Goal: Information Seeking & Learning: Learn about a topic

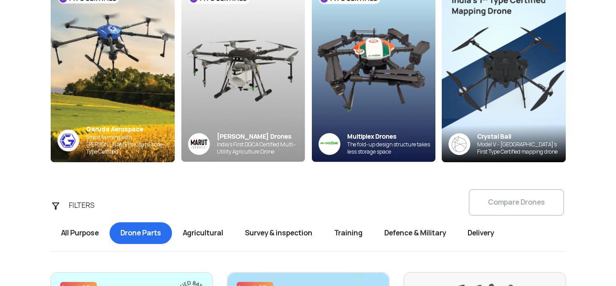
scroll to position [225, 0]
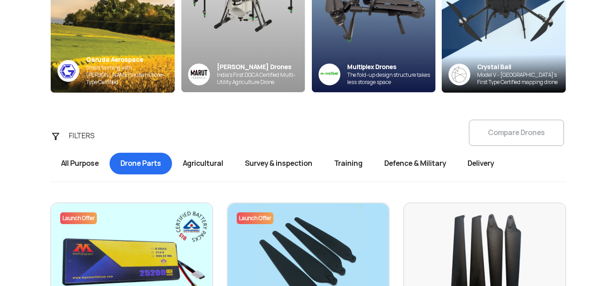
click at [488, 166] on span "Delivery" at bounding box center [480, 164] width 48 height 22
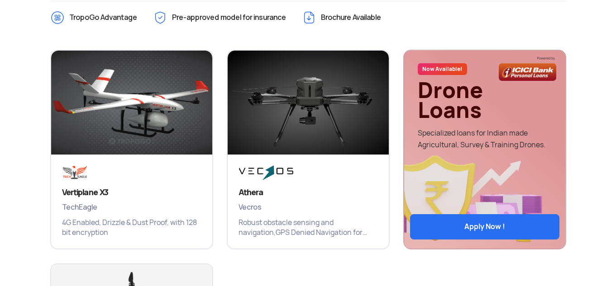
scroll to position [270, 0]
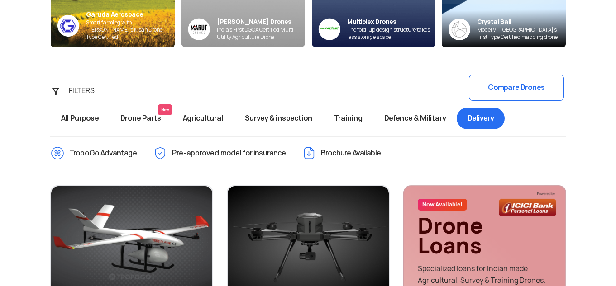
click at [350, 120] on span "Training" at bounding box center [348, 119] width 50 height 22
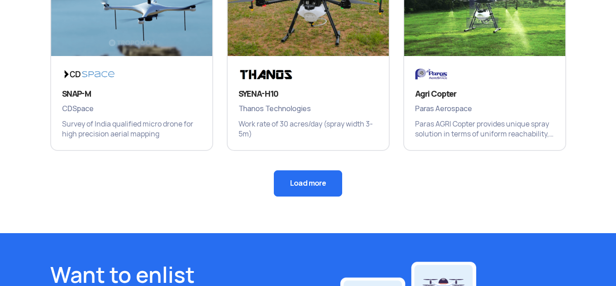
scroll to position [722, 0]
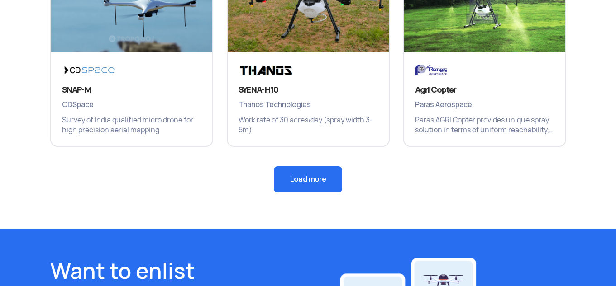
click at [301, 182] on button "Load more" at bounding box center [308, 179] width 68 height 26
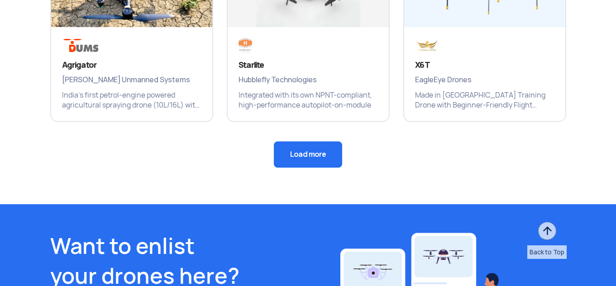
scroll to position [1175, 0]
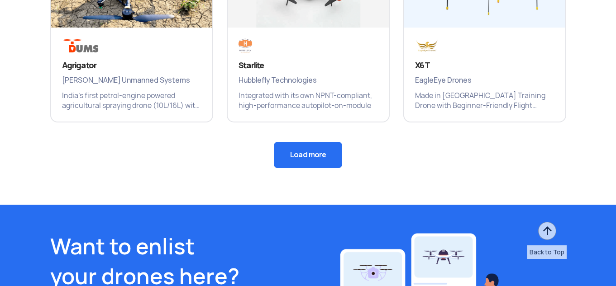
click at [335, 154] on button "Load more" at bounding box center [308, 155] width 68 height 26
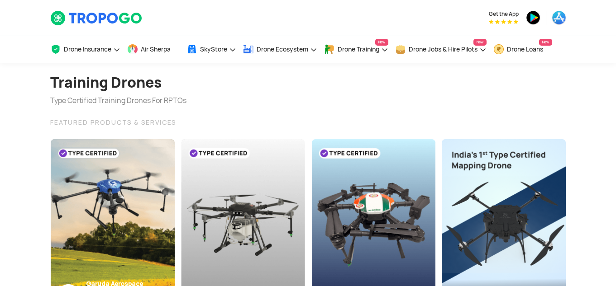
scroll to position [0, 0]
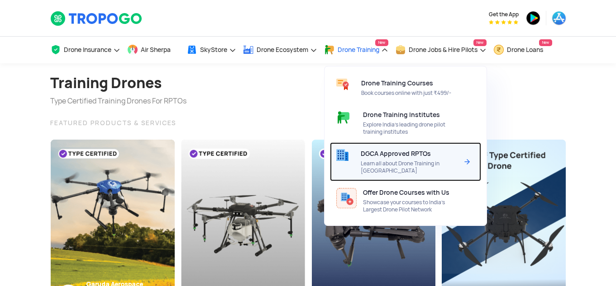
click at [374, 153] on span "DGCA Approved RPTOs" at bounding box center [395, 153] width 70 height 7
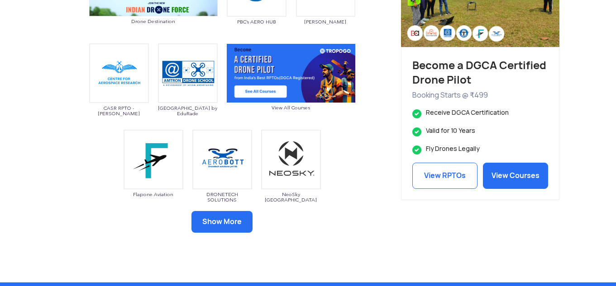
scroll to position [588, 0]
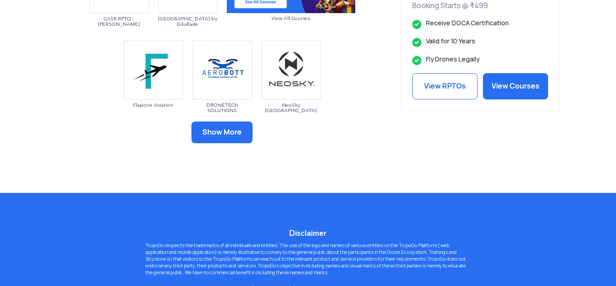
click at [245, 132] on button "Show More" at bounding box center [221, 133] width 61 height 22
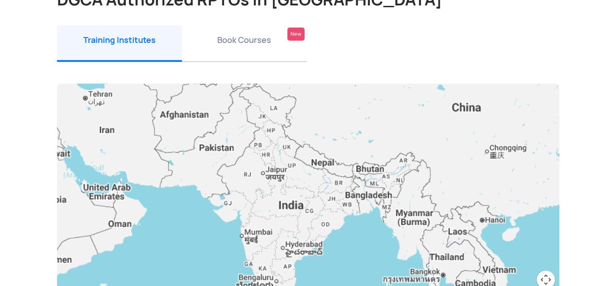
scroll to position [90, 0]
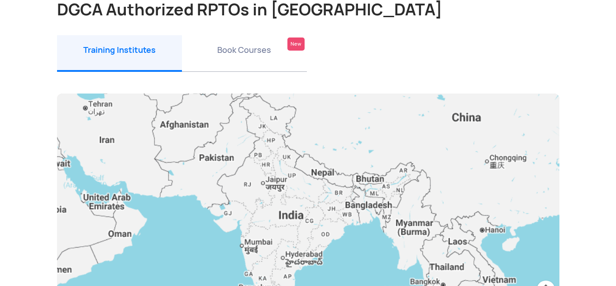
click at [243, 58] on li "Book Courses New" at bounding box center [244, 53] width 125 height 37
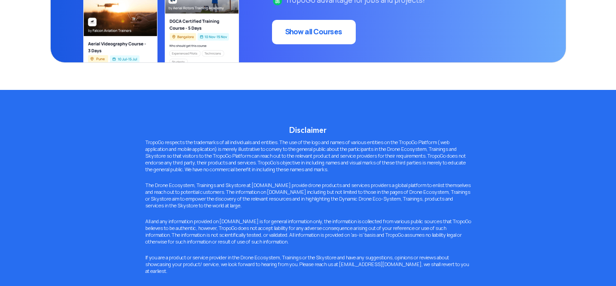
scroll to position [317, 0]
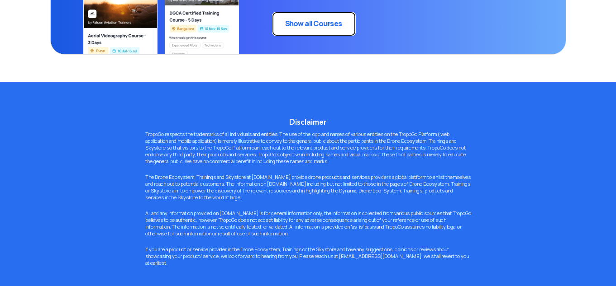
click at [328, 28] on link "Show all Courses" at bounding box center [314, 24] width 84 height 24
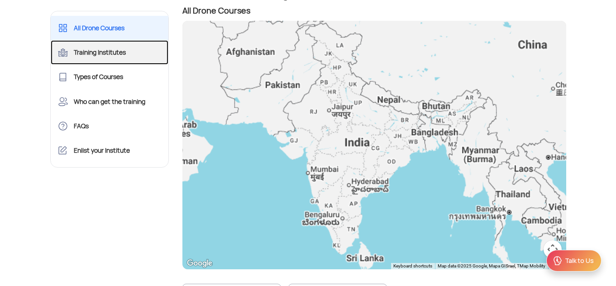
click at [141, 51] on link "Training Institutes" at bounding box center [110, 52] width 118 height 24
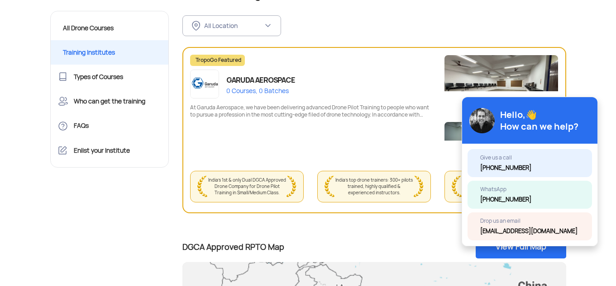
scroll to position [90, 0]
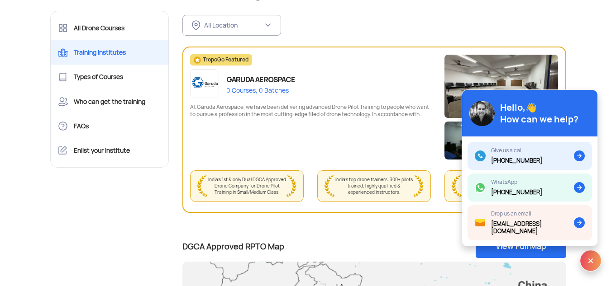
click at [567, 107] on div "Hello,👋 How can we help?" at bounding box center [529, 113] width 135 height 47
click at [583, 265] on img at bounding box center [590, 261] width 22 height 22
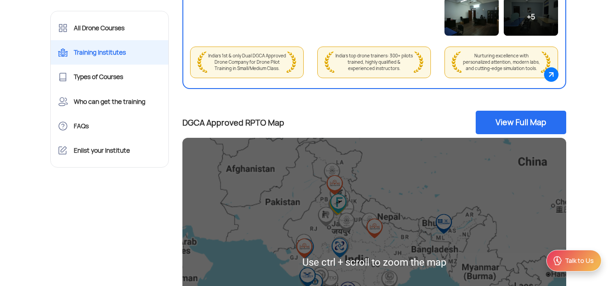
scroll to position [136, 0]
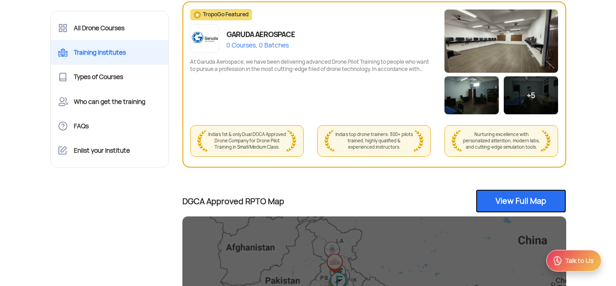
click at [527, 198] on link "View Full Map" at bounding box center [520, 201] width 90 height 24
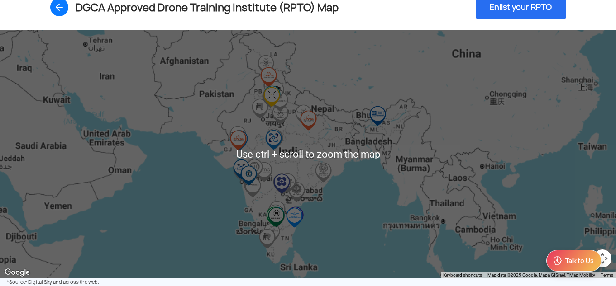
scroll to position [90, 0]
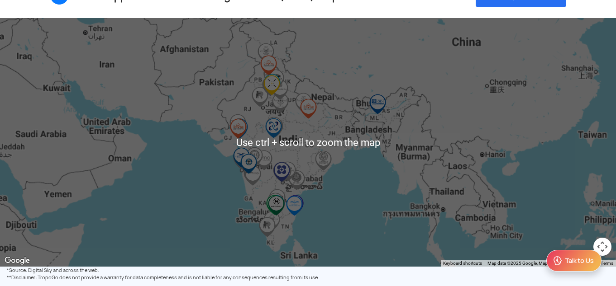
click at [321, 126] on div at bounding box center [308, 142] width 616 height 249
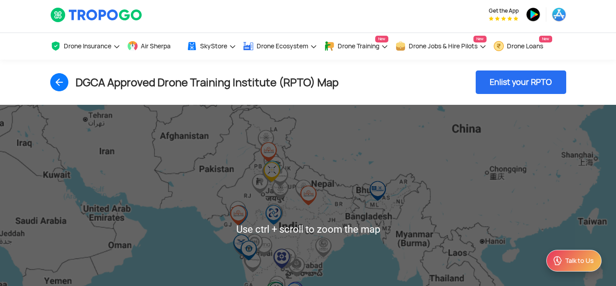
scroll to position [0, 0]
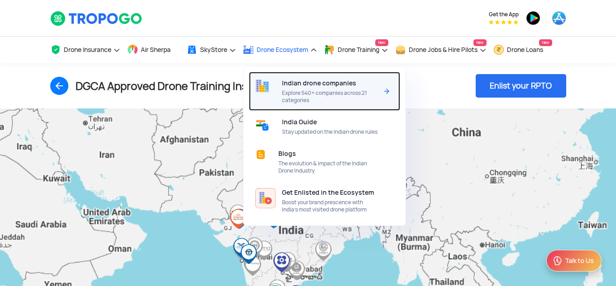
click at [300, 87] on div "Indian drone companies Explore 540+ companies across 21 categories" at bounding box center [331, 91] width 99 height 39
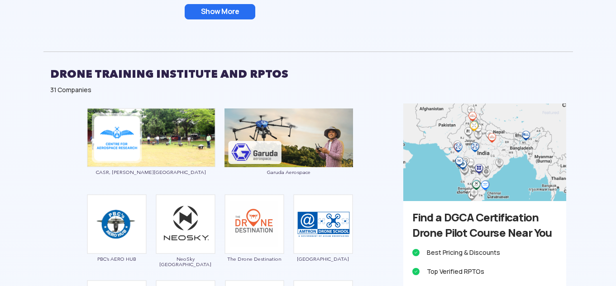
click at [253, 16] on button "Show More" at bounding box center [220, 11] width 71 height 15
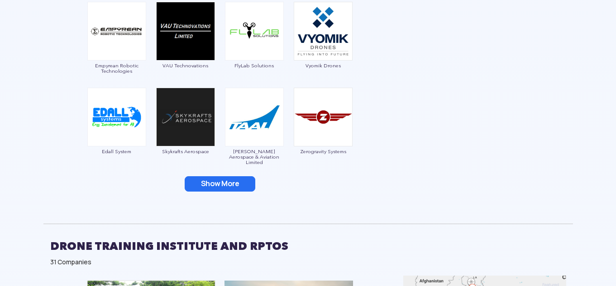
scroll to position [1257, 0]
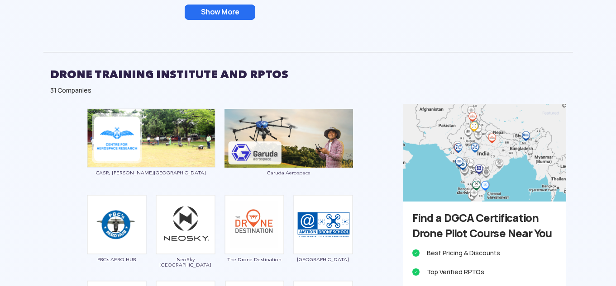
click at [242, 18] on button "Show More" at bounding box center [220, 12] width 71 height 15
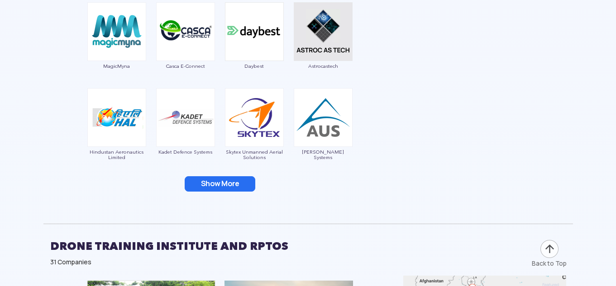
scroll to position [1429, 0]
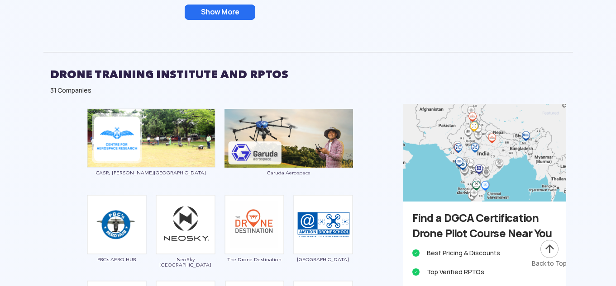
click at [229, 17] on button "Show More" at bounding box center [220, 12] width 71 height 15
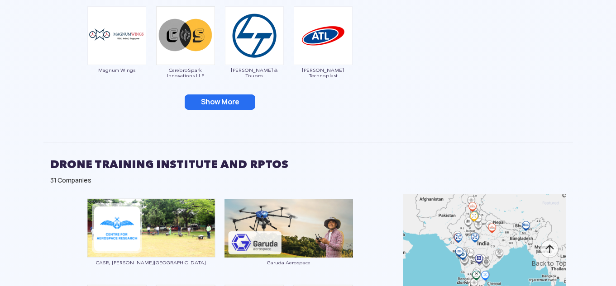
scroll to position [1511, 0]
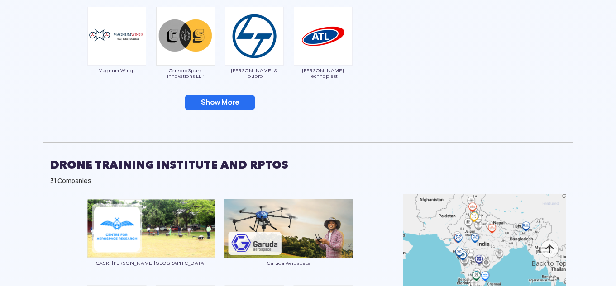
click at [208, 102] on button "Show More" at bounding box center [220, 102] width 71 height 15
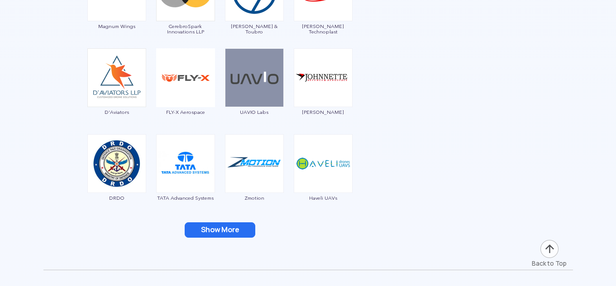
scroll to position [1646, 0]
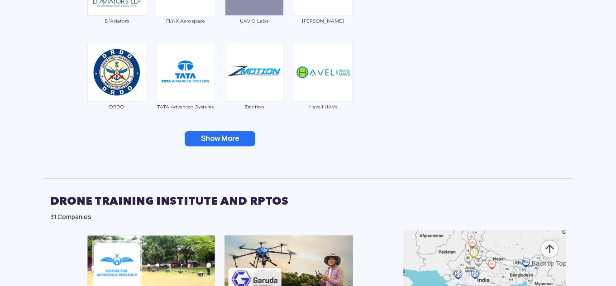
click at [212, 137] on button "Show More" at bounding box center [220, 138] width 71 height 15
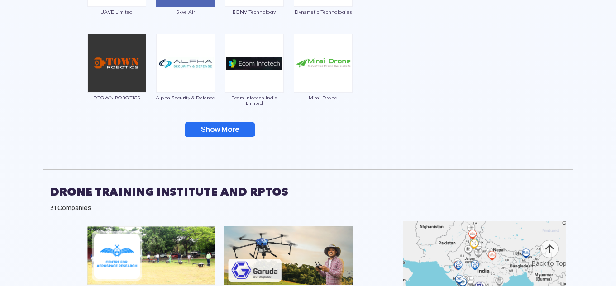
click at [212, 125] on button "Show More" at bounding box center [220, 129] width 71 height 15
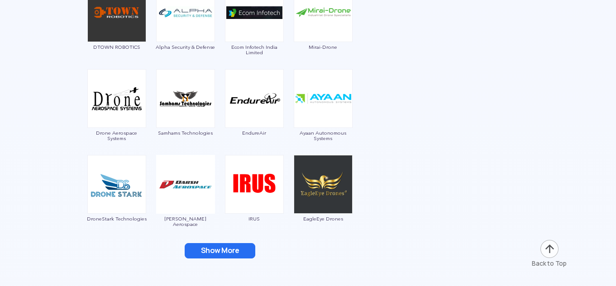
scroll to position [2008, 0]
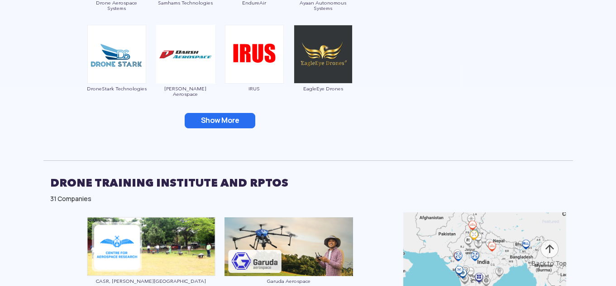
click at [213, 118] on button "Show More" at bounding box center [220, 120] width 71 height 15
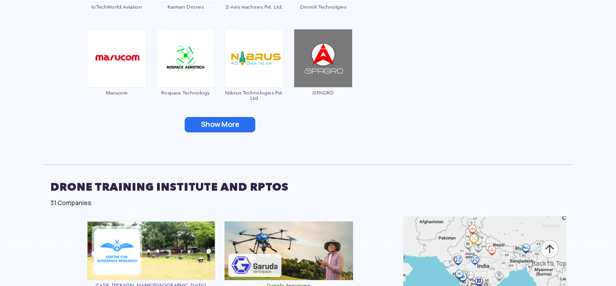
scroll to position [2189, 0]
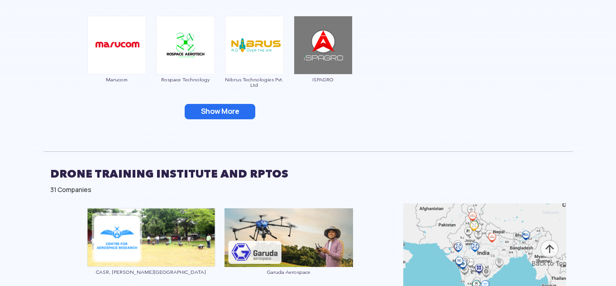
click at [212, 106] on button "Show More" at bounding box center [220, 111] width 71 height 15
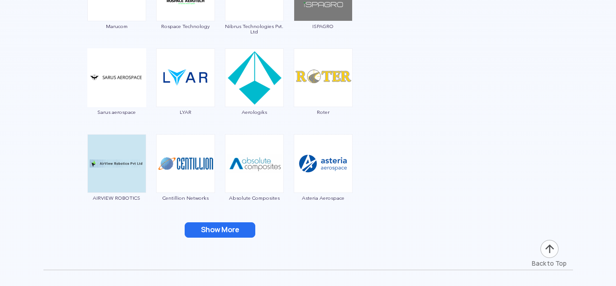
scroll to position [2325, 0]
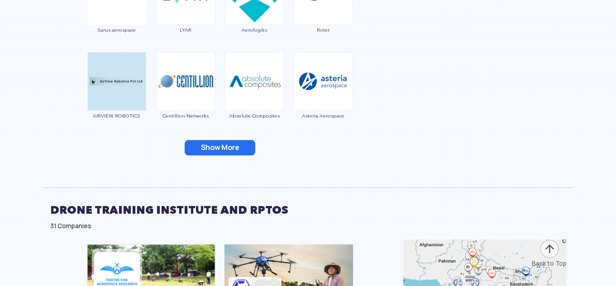
click at [236, 142] on button "Show More" at bounding box center [220, 147] width 71 height 15
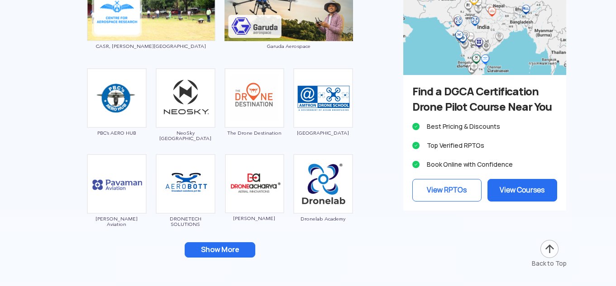
scroll to position [2822, 0]
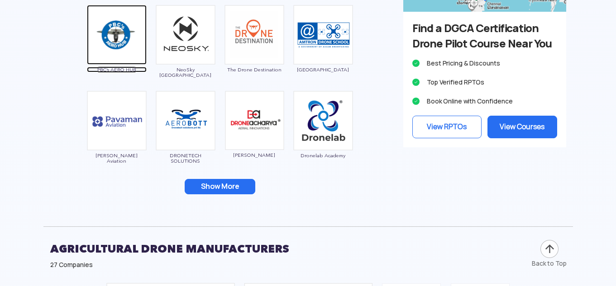
click at [131, 36] on img at bounding box center [117, 35] width 60 height 60
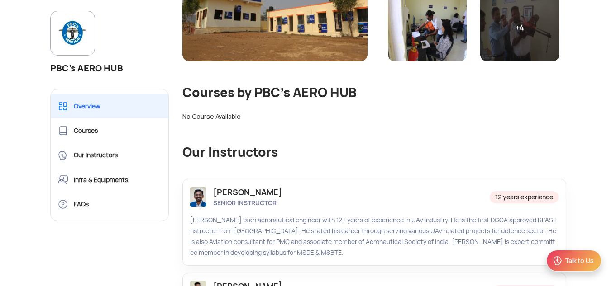
scroll to position [407, 0]
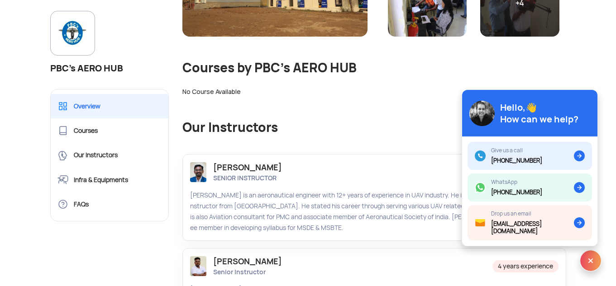
click at [594, 270] on img at bounding box center [590, 261] width 22 height 22
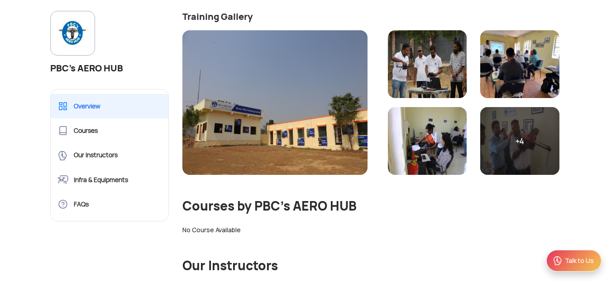
scroll to position [271, 0]
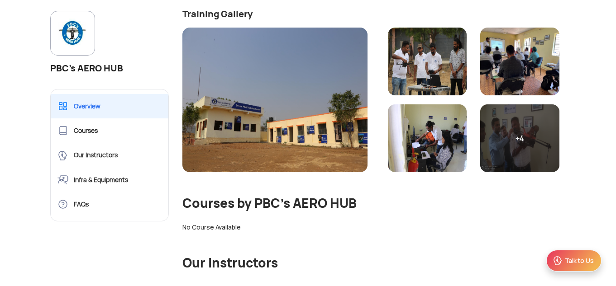
click at [298, 74] on img at bounding box center [274, 100] width 185 height 145
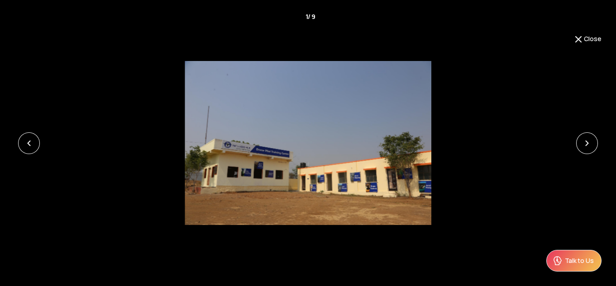
click at [569, 150] on div at bounding box center [308, 143] width 616 height 164
click at [582, 145] on link at bounding box center [587, 144] width 22 height 22
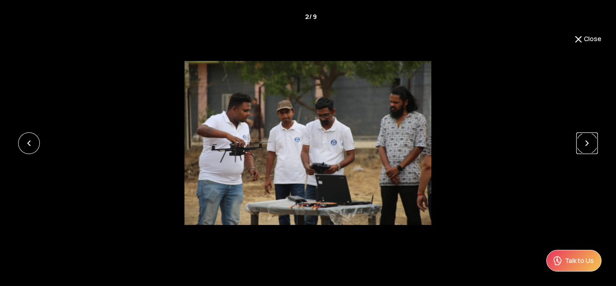
click at [582, 145] on link at bounding box center [587, 144] width 22 height 22
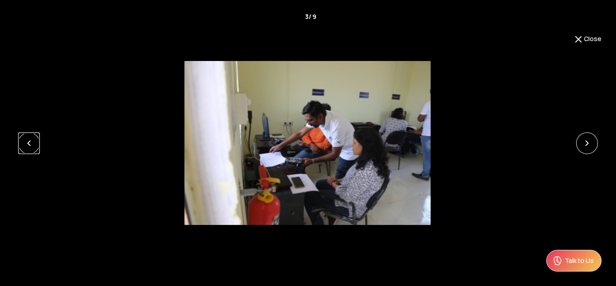
click at [36, 134] on link at bounding box center [29, 144] width 22 height 22
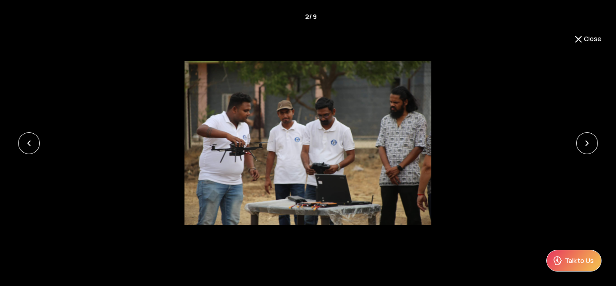
click at [575, 144] on div at bounding box center [308, 143] width 616 height 164
click at [587, 147] on link at bounding box center [587, 144] width 22 height 22
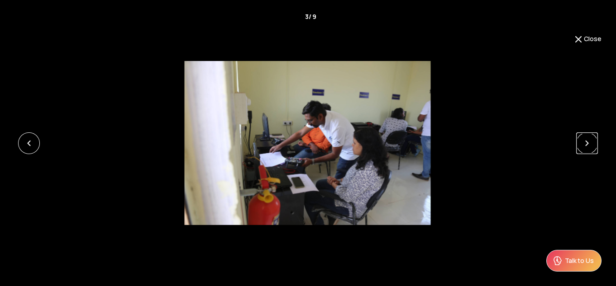
click at [587, 147] on link at bounding box center [587, 144] width 22 height 22
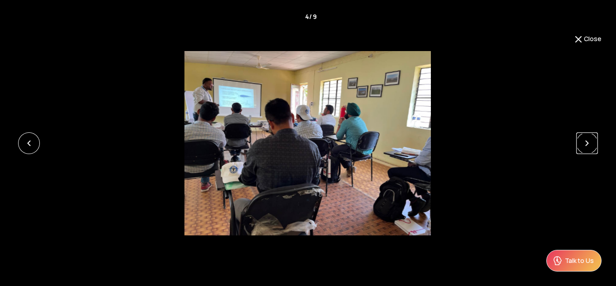
click at [587, 147] on link at bounding box center [587, 144] width 22 height 22
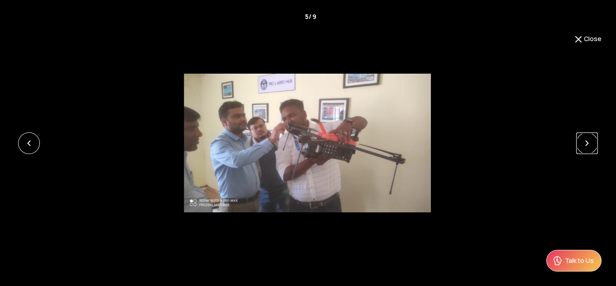
click at [587, 147] on link at bounding box center [587, 144] width 22 height 22
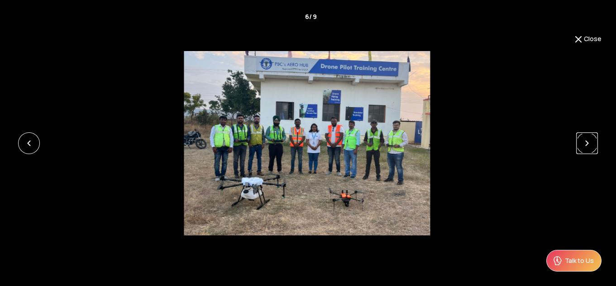
click at [587, 147] on link at bounding box center [587, 144] width 22 height 22
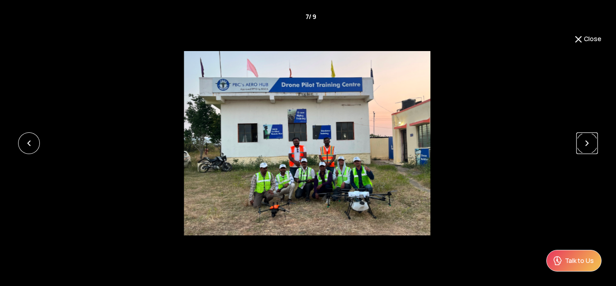
click at [587, 147] on link at bounding box center [587, 144] width 22 height 22
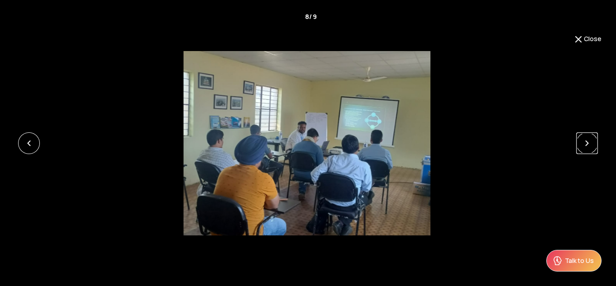
click at [587, 147] on link at bounding box center [587, 144] width 22 height 22
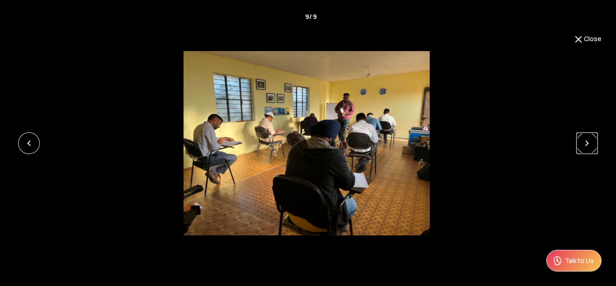
click at [587, 147] on link at bounding box center [587, 144] width 22 height 22
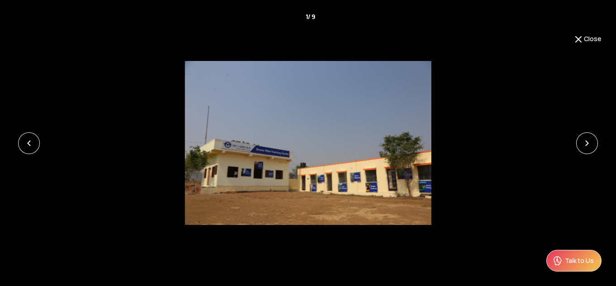
click at [592, 31] on div "Close 1 / 9 ‹ ›" at bounding box center [308, 143] width 616 height 286
click at [594, 41] on button "Close" at bounding box center [587, 39] width 28 height 11
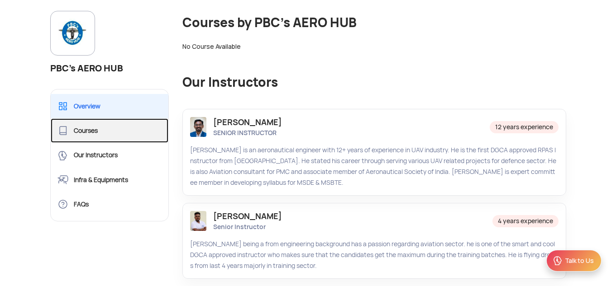
click at [89, 129] on link "Courses" at bounding box center [110, 130] width 118 height 24
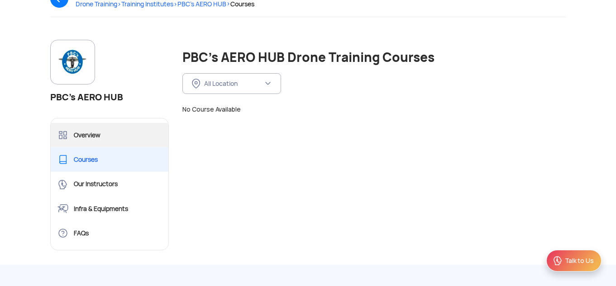
scroll to position [90, 0]
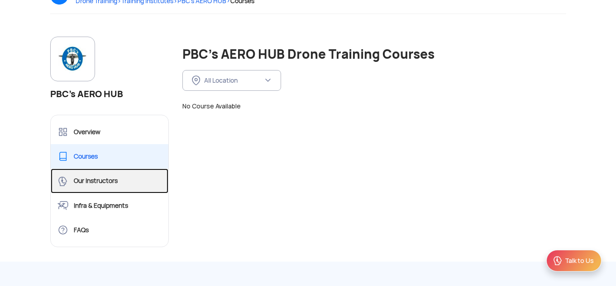
click at [118, 185] on link "Our Instructors" at bounding box center [110, 181] width 118 height 24
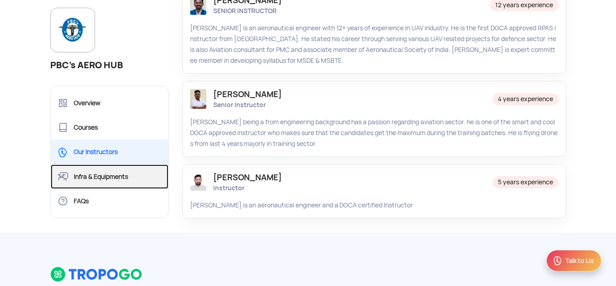
click at [104, 177] on link "Infra & Equipments" at bounding box center [110, 177] width 118 height 24
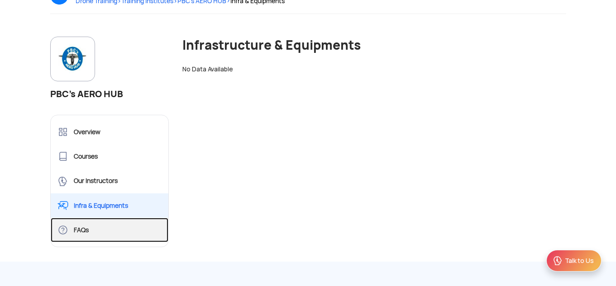
click at [90, 224] on link "FAQs" at bounding box center [110, 230] width 118 height 24
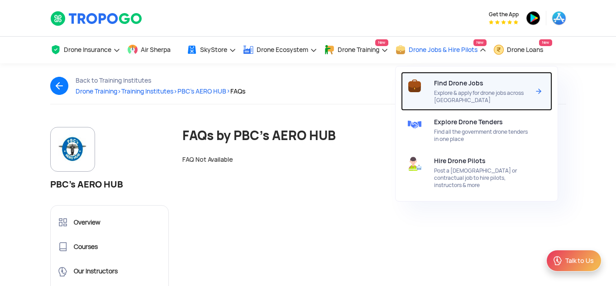
click at [455, 87] on span "Find Drone Jobs" at bounding box center [458, 83] width 49 height 7
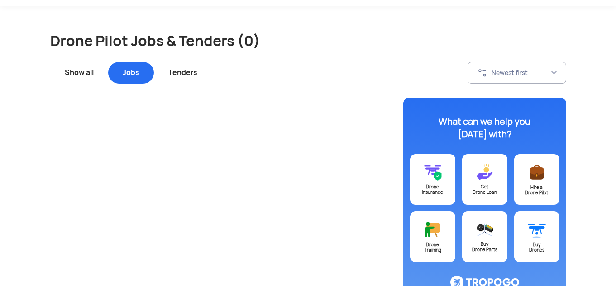
scroll to position [90, 0]
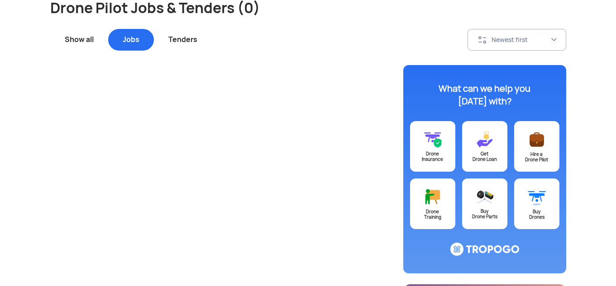
click at [164, 35] on div "Tenders" at bounding box center [183, 40] width 58 height 22
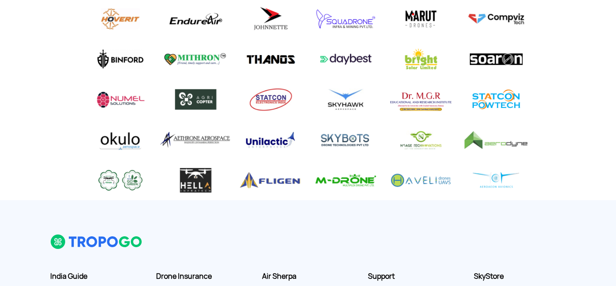
scroll to position [724, 0]
